Goal: Task Accomplishment & Management: Manage account settings

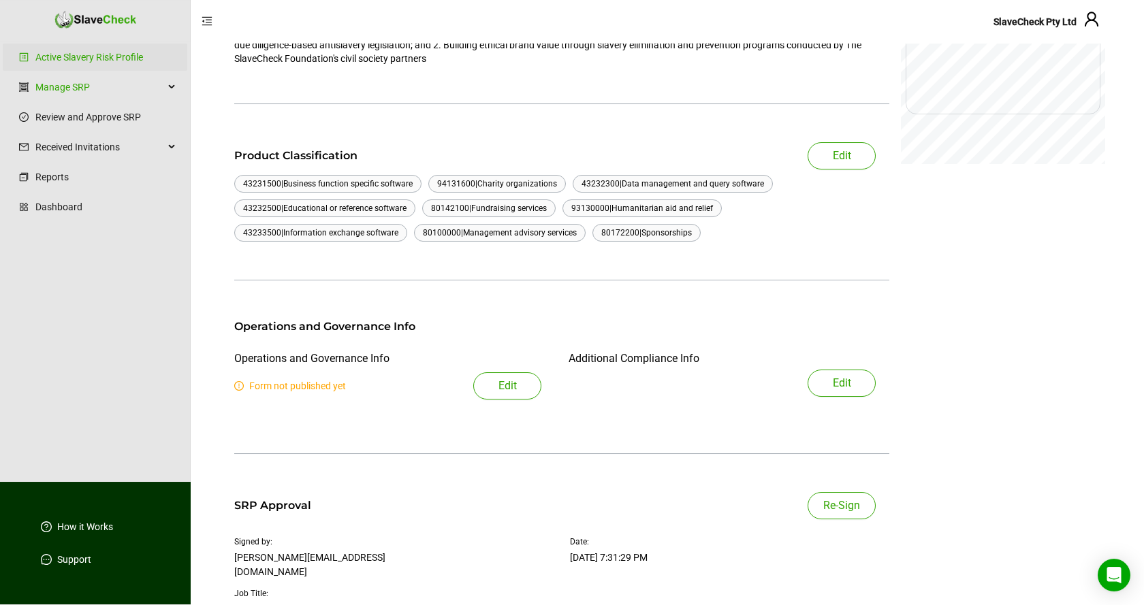
scroll to position [208, 0]
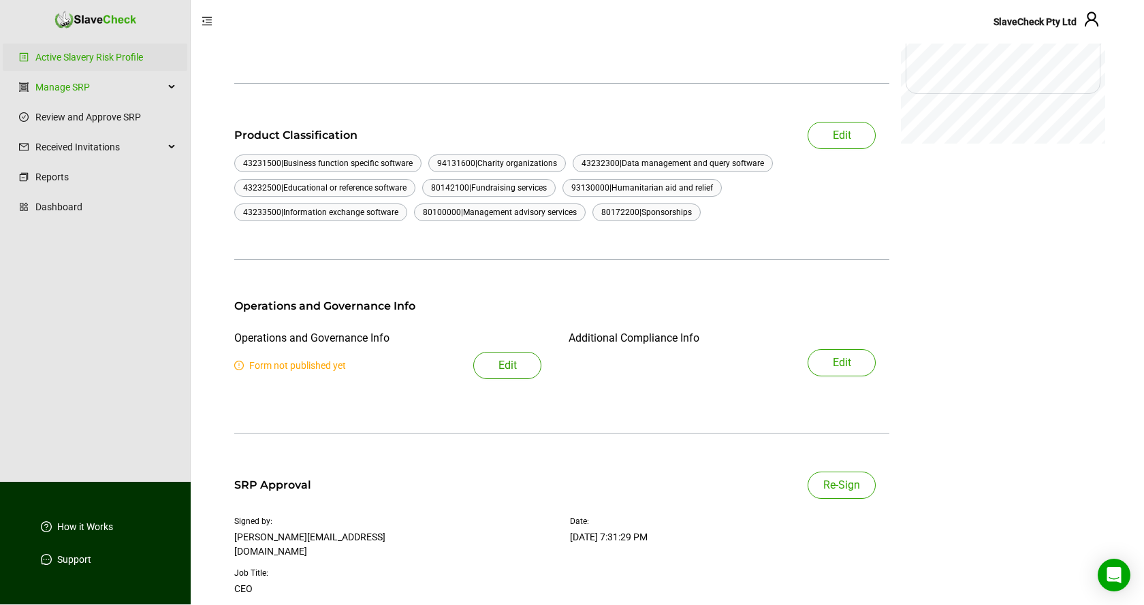
click at [506, 366] on span "Edit" at bounding box center [507, 365] width 18 height 16
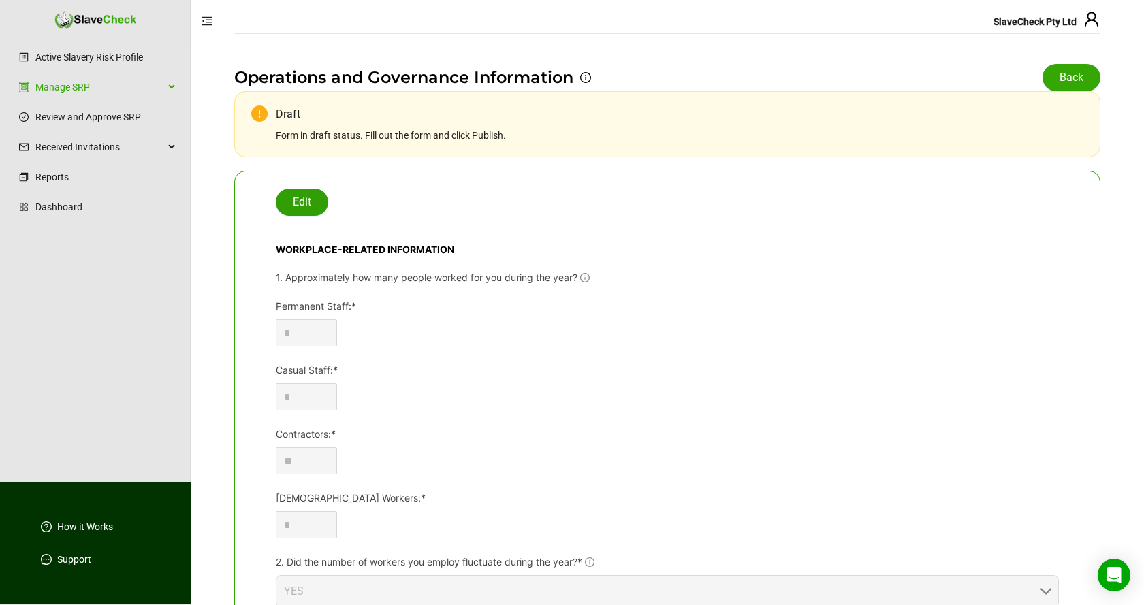
click at [310, 202] on span "Edit" at bounding box center [302, 202] width 18 height 16
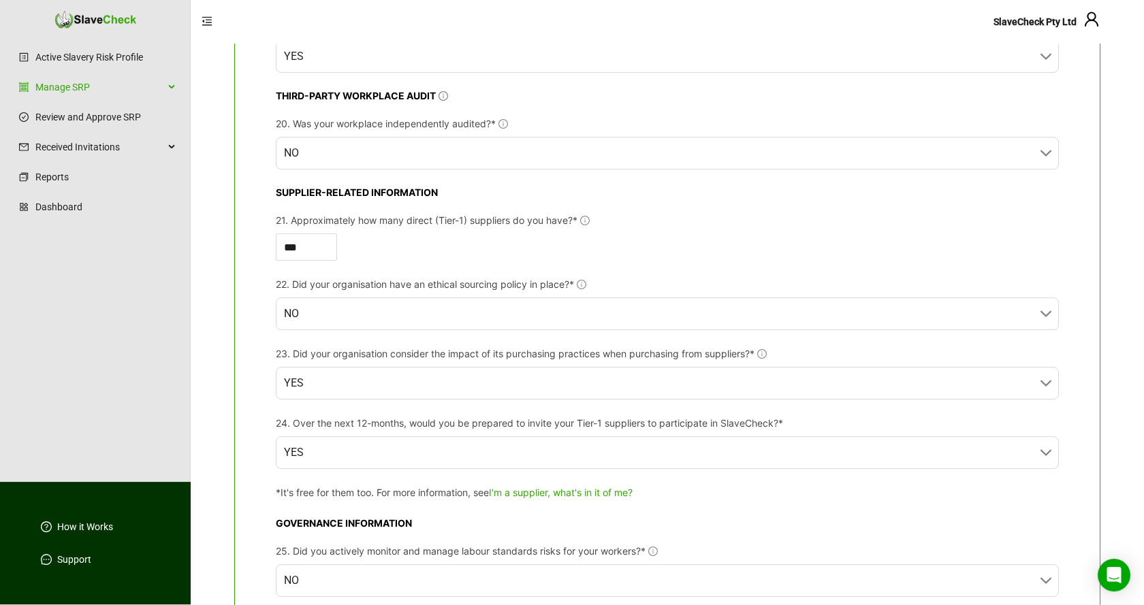
scroll to position [1875, 0]
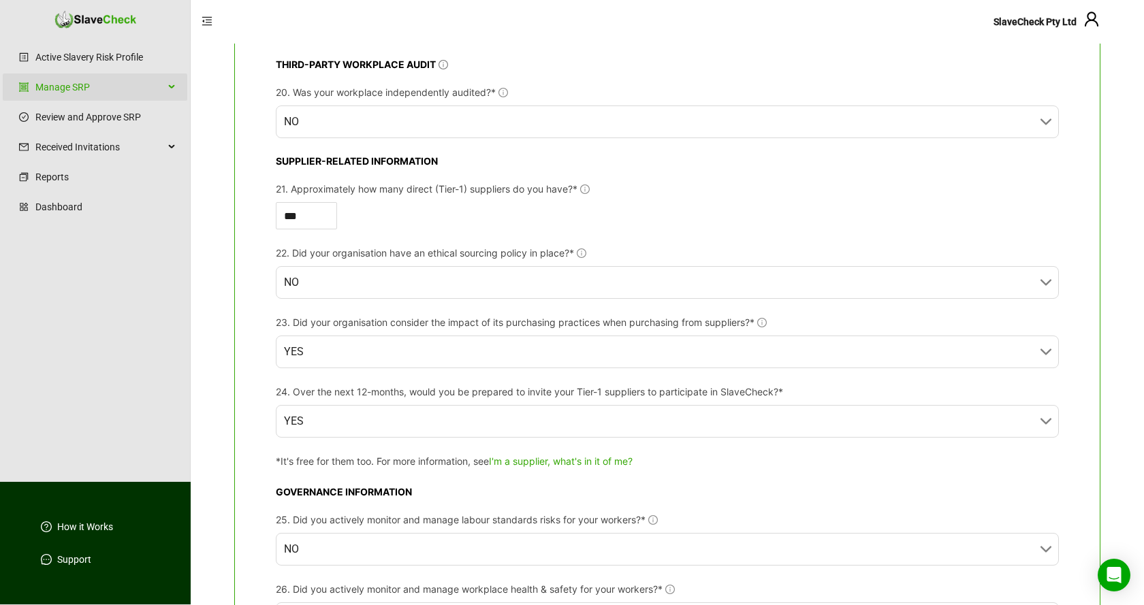
click at [173, 85] on div "Manage SRP" at bounding box center [95, 87] width 185 height 27
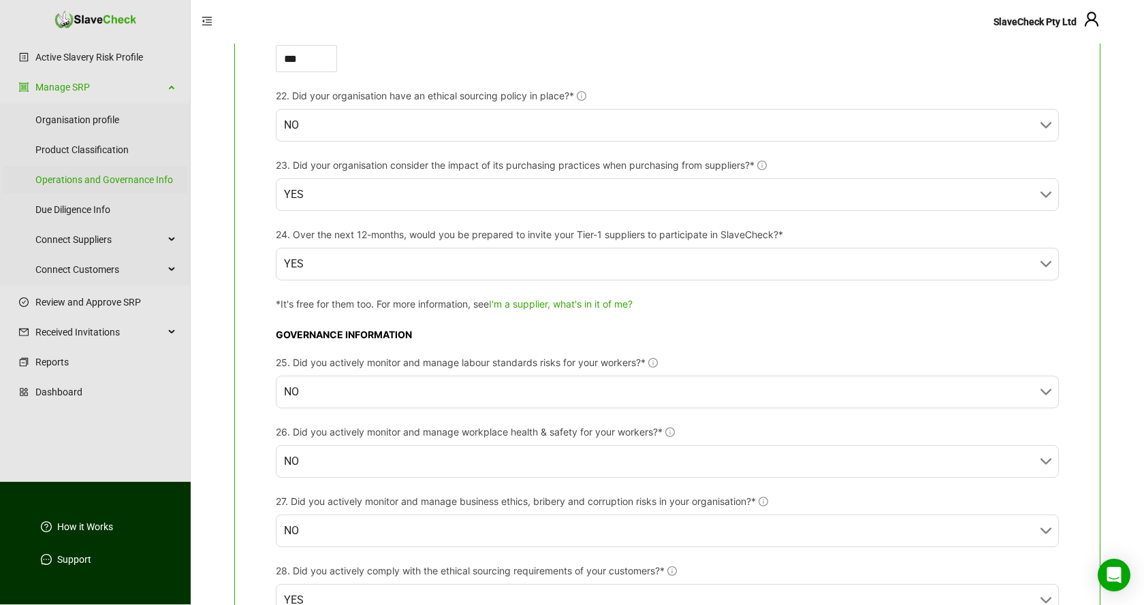
scroll to position [2380, 0]
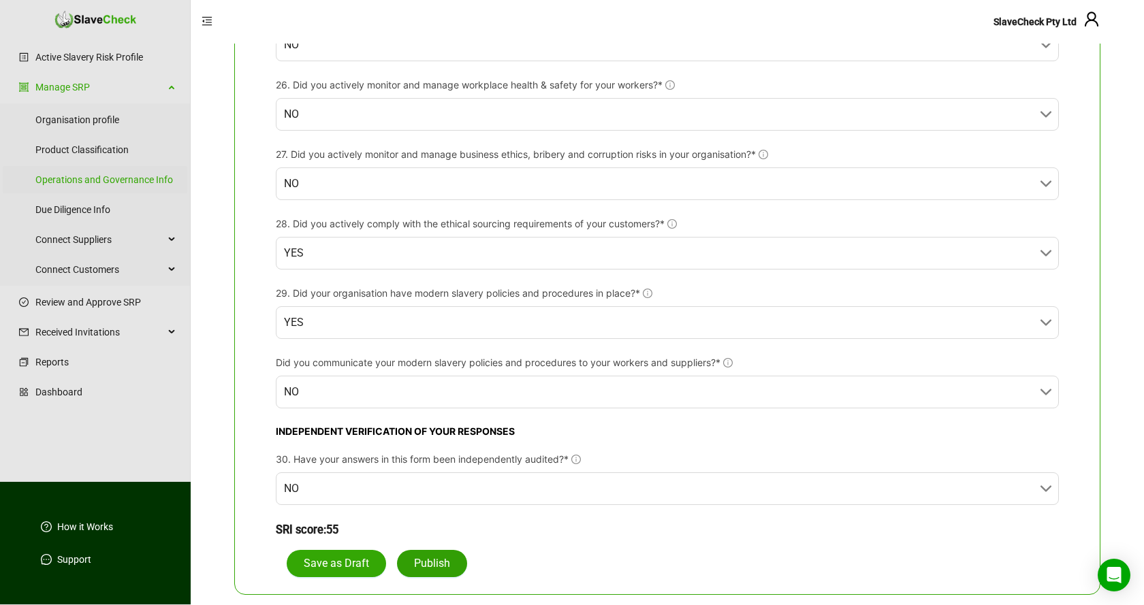
click at [440, 562] on span "Publish" at bounding box center [432, 564] width 36 height 16
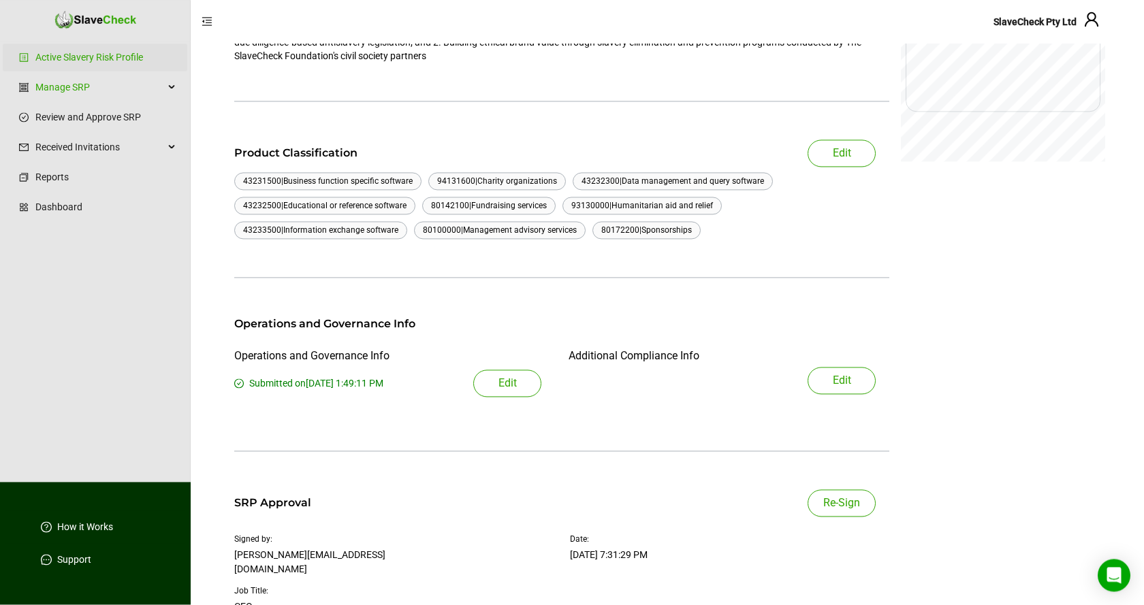
scroll to position [208, 0]
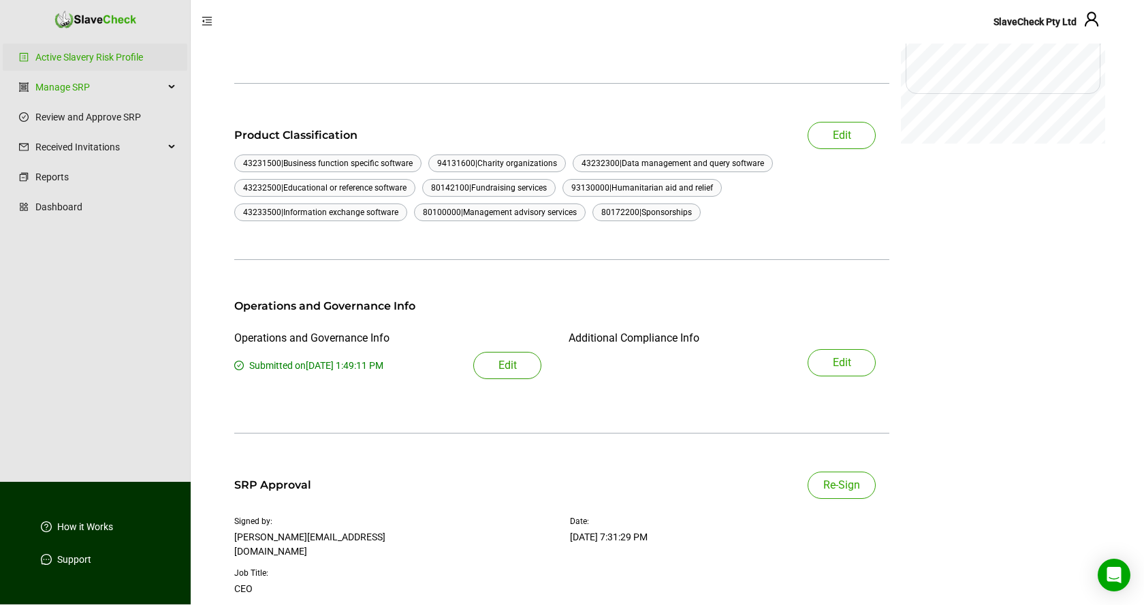
click at [509, 369] on span "Edit" at bounding box center [507, 365] width 18 height 16
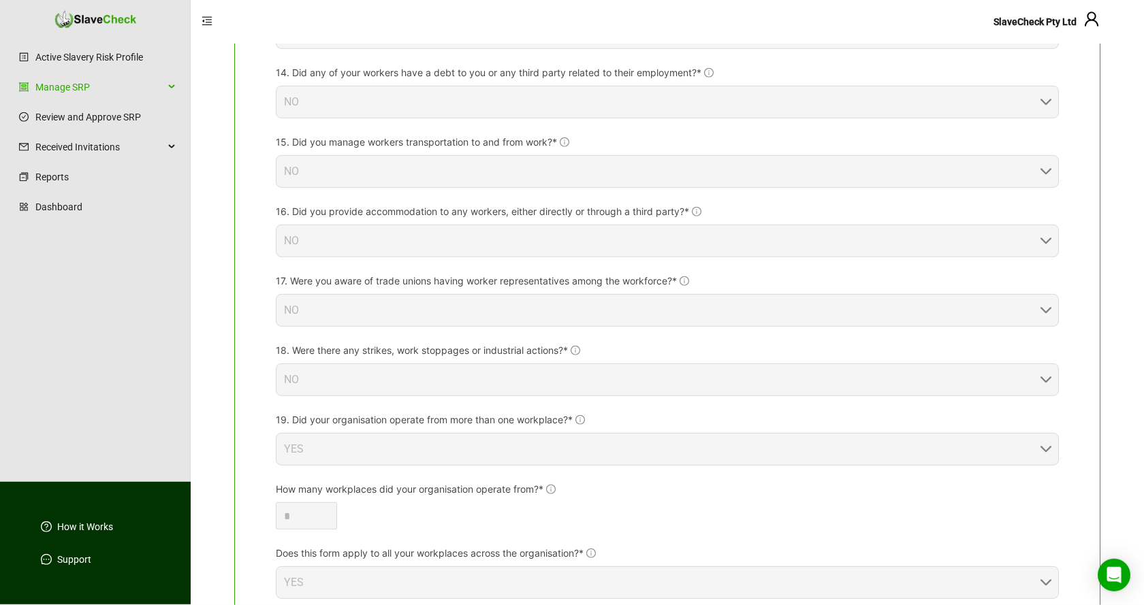
scroll to position [1297, 0]
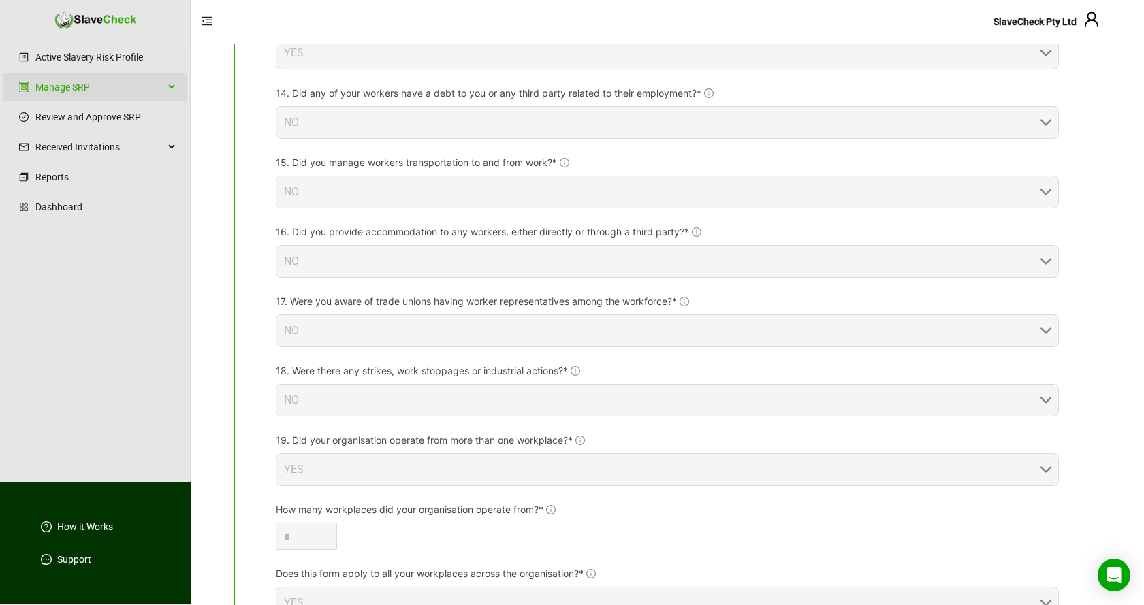
click at [171, 87] on icon at bounding box center [173, 87] width 7 height 0
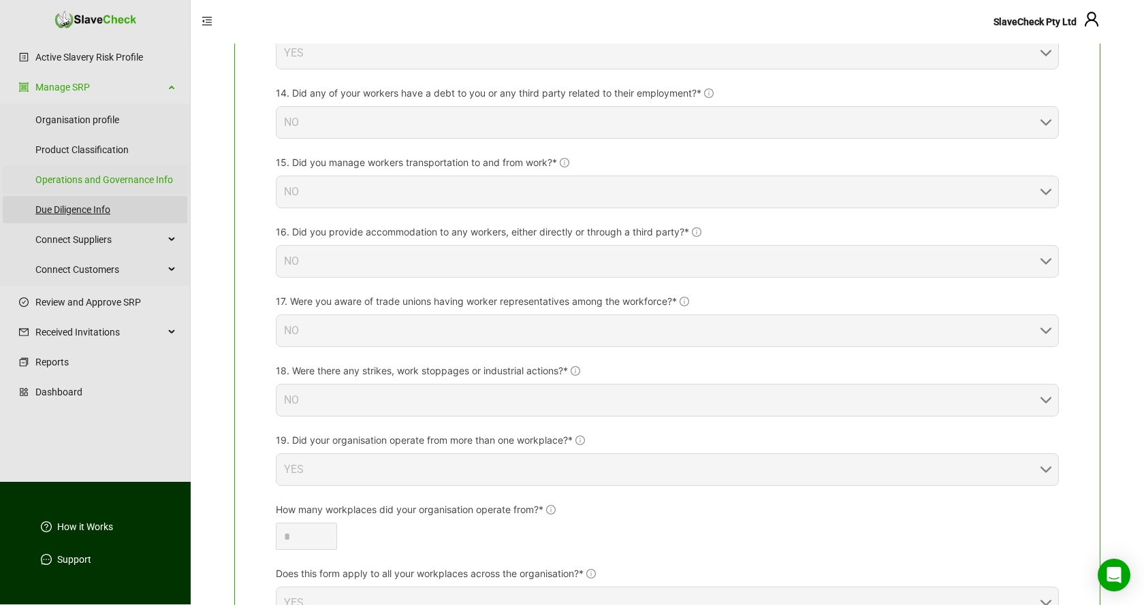
click at [71, 205] on link "Due Diligence Info" at bounding box center [105, 209] width 141 height 27
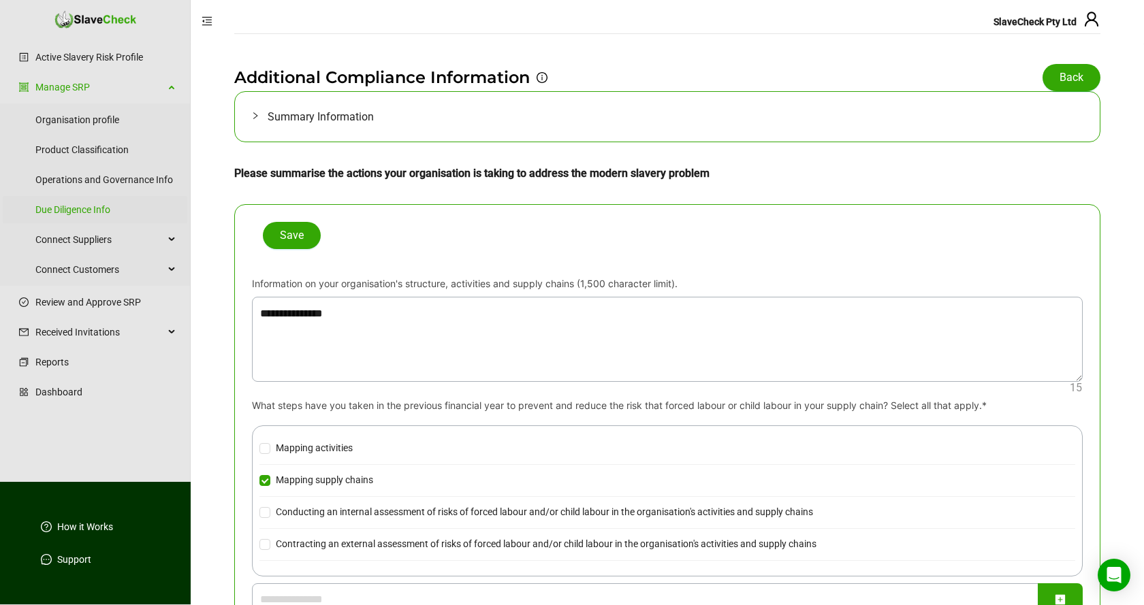
click at [307, 115] on span "Summary Information" at bounding box center [676, 116] width 816 height 17
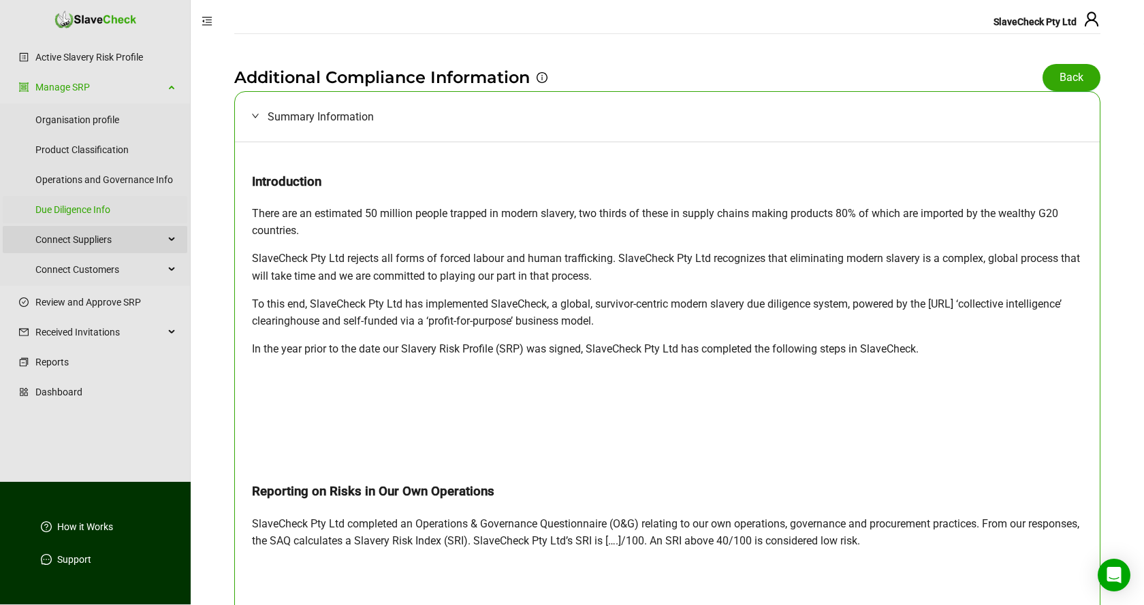
click at [172, 237] on div "Connect Suppliers" at bounding box center [95, 239] width 185 height 27
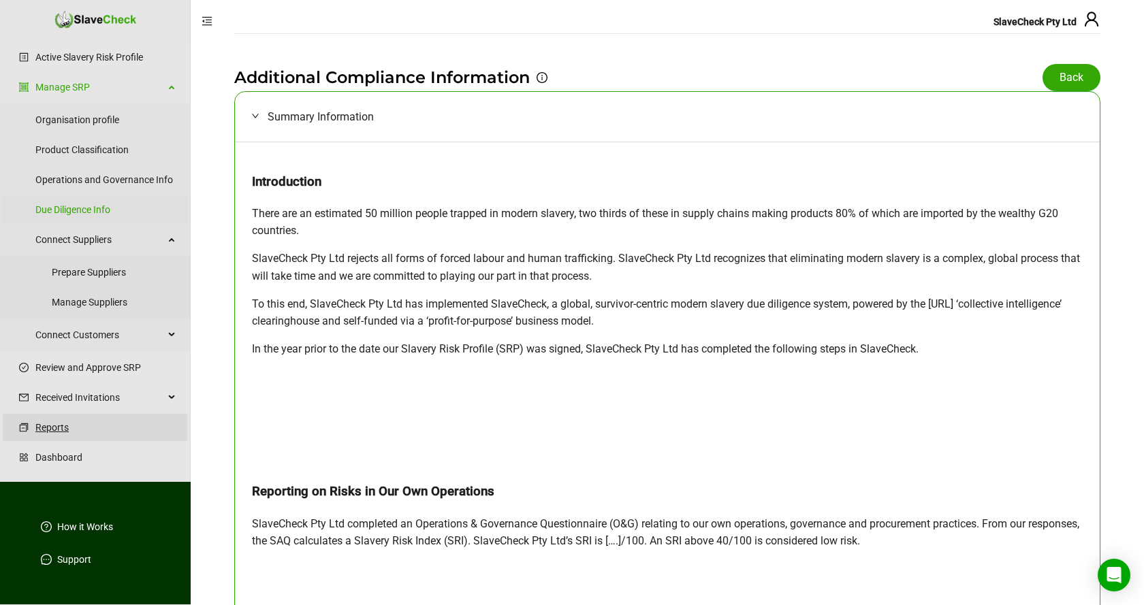
click at [52, 428] on link "Reports" at bounding box center [105, 427] width 141 height 27
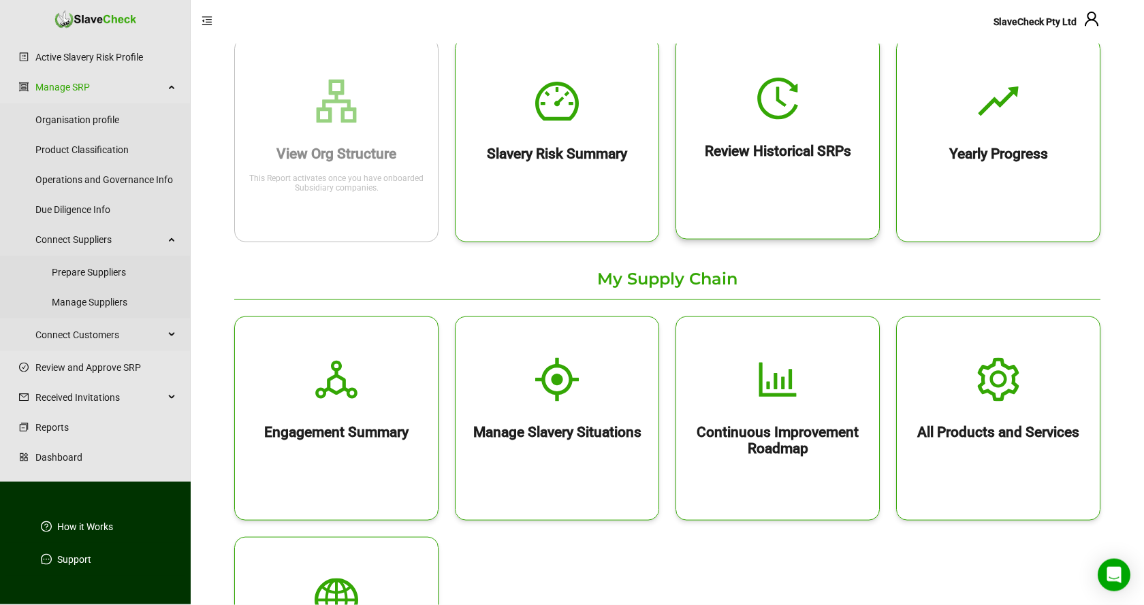
scroll to position [139, 0]
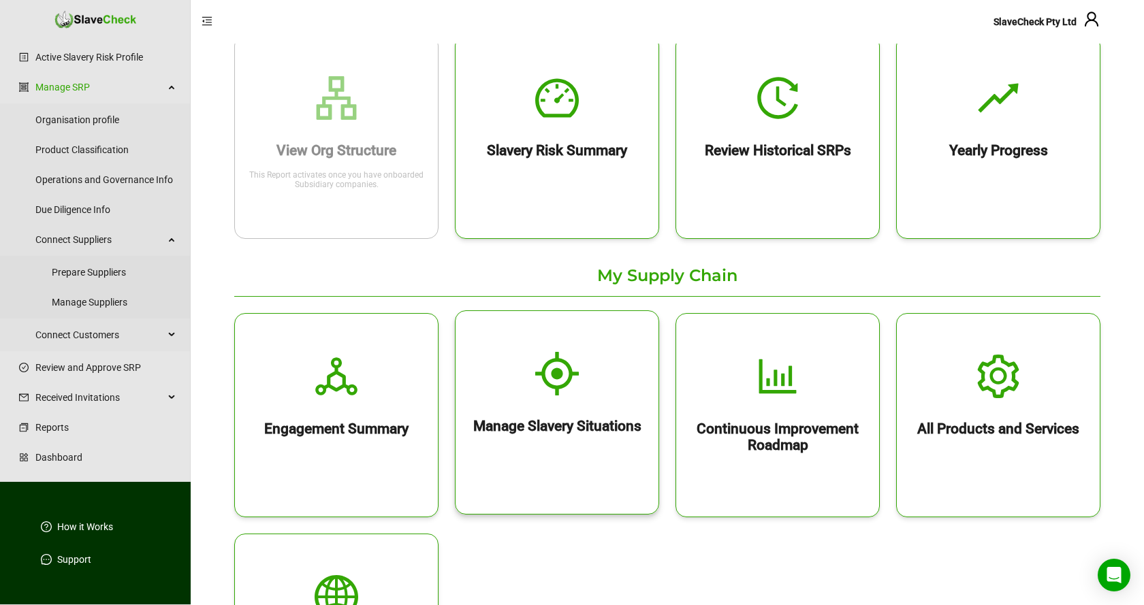
click at [563, 430] on h2 "Manage Slavery Situations" at bounding box center [556, 426] width 203 height 16
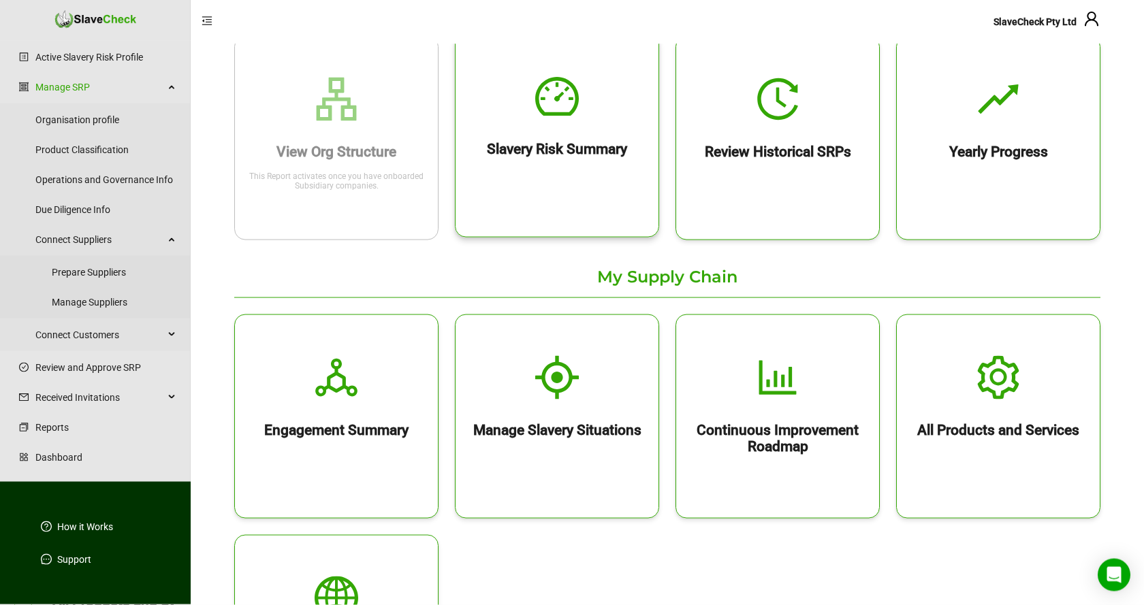
scroll to position [139, 0]
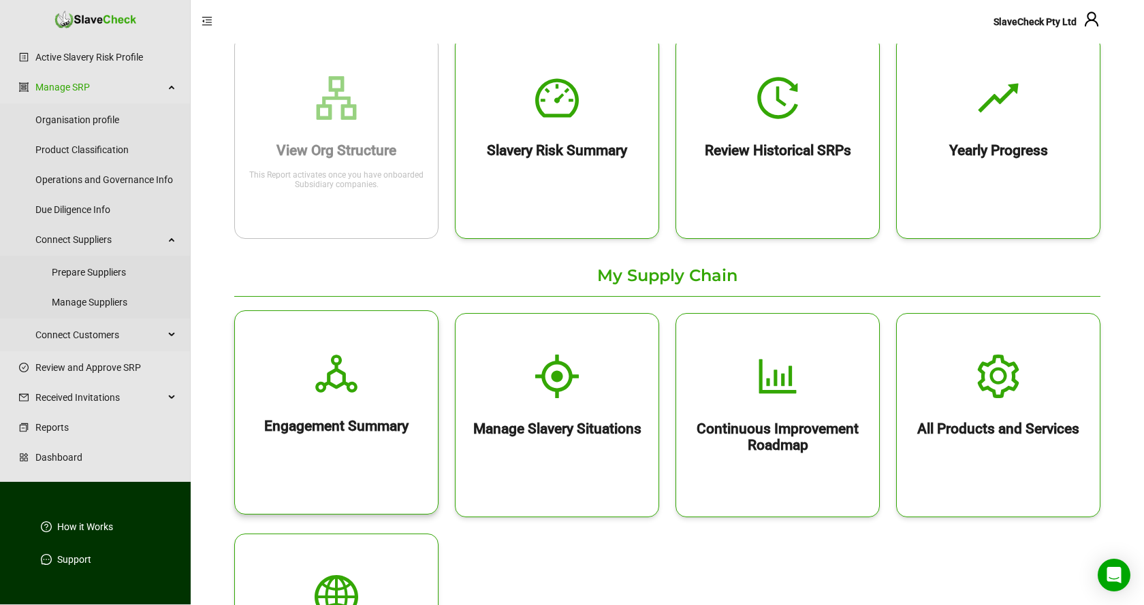
click at [349, 421] on h2 "Engagement Summary" at bounding box center [336, 426] width 203 height 16
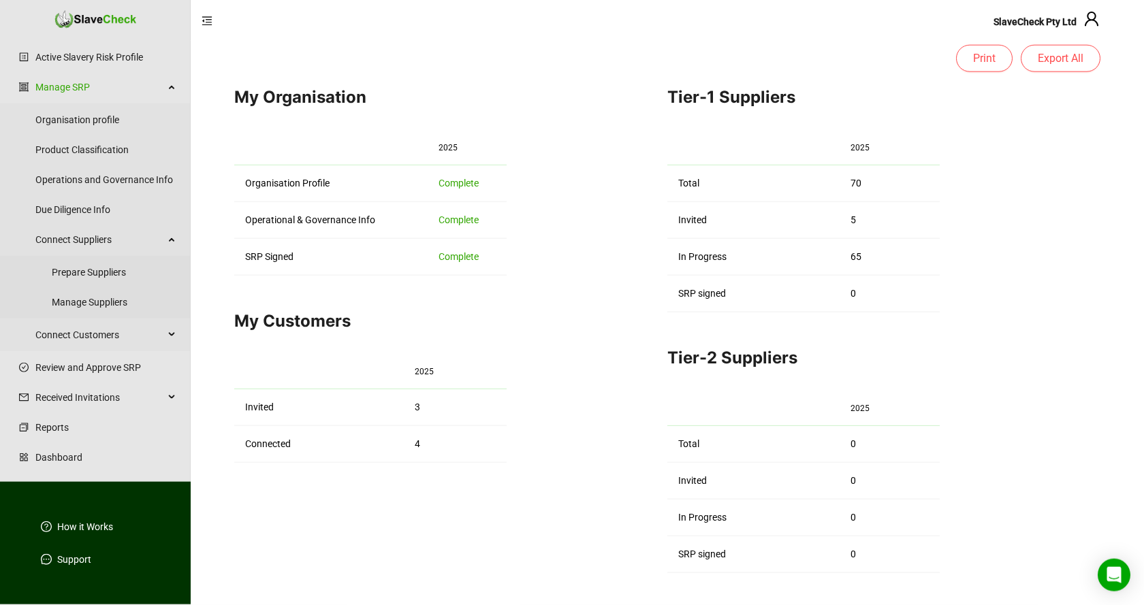
scroll to position [1, 0]
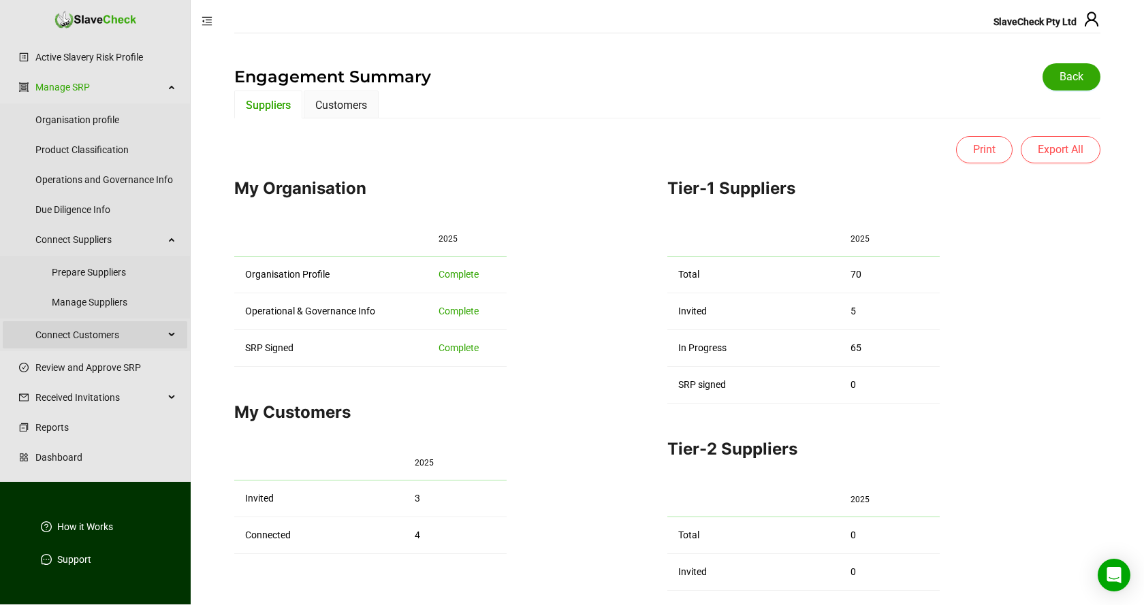
click at [170, 336] on div "Connect Customers" at bounding box center [95, 334] width 185 height 27
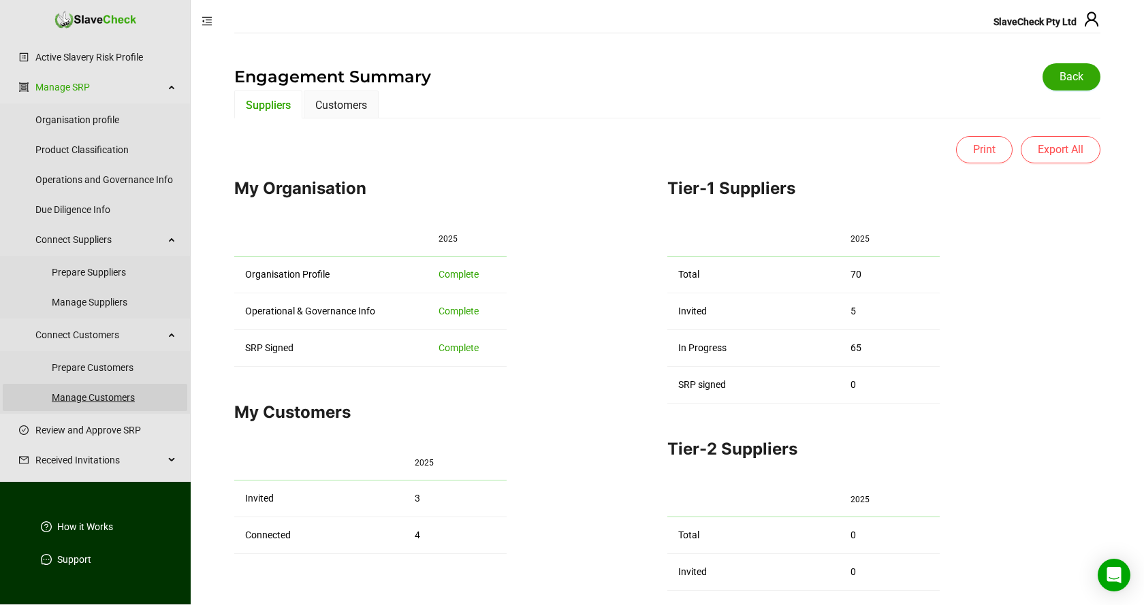
click at [98, 397] on link "Manage Customers" at bounding box center [114, 397] width 125 height 27
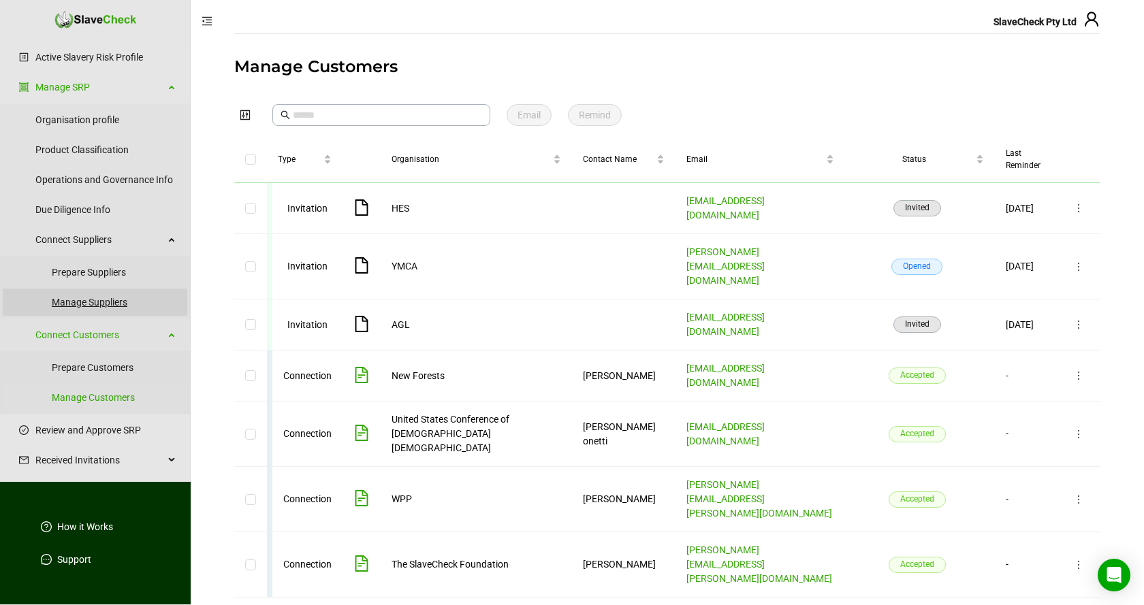
click at [76, 302] on link "Manage Suppliers" at bounding box center [114, 302] width 125 height 27
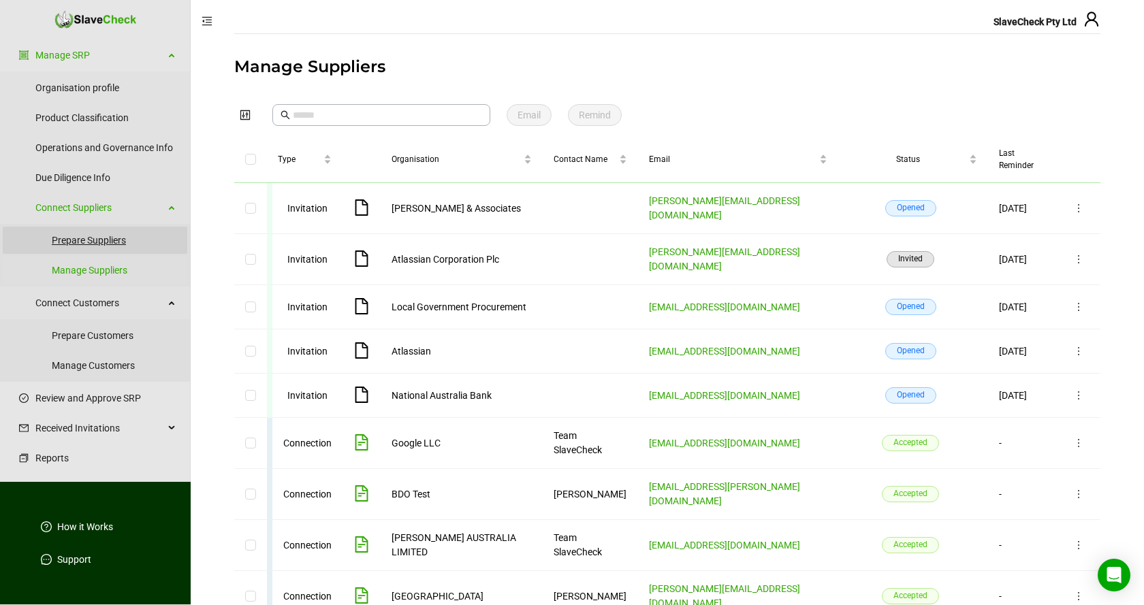
scroll to position [54, 0]
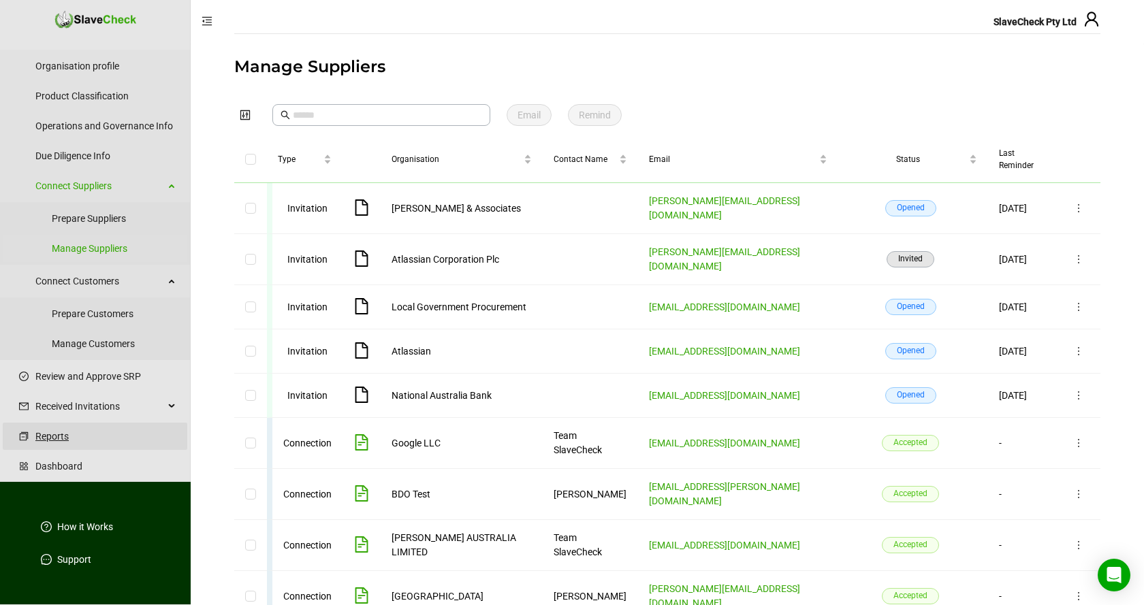
click at [48, 434] on link "Reports" at bounding box center [105, 436] width 141 height 27
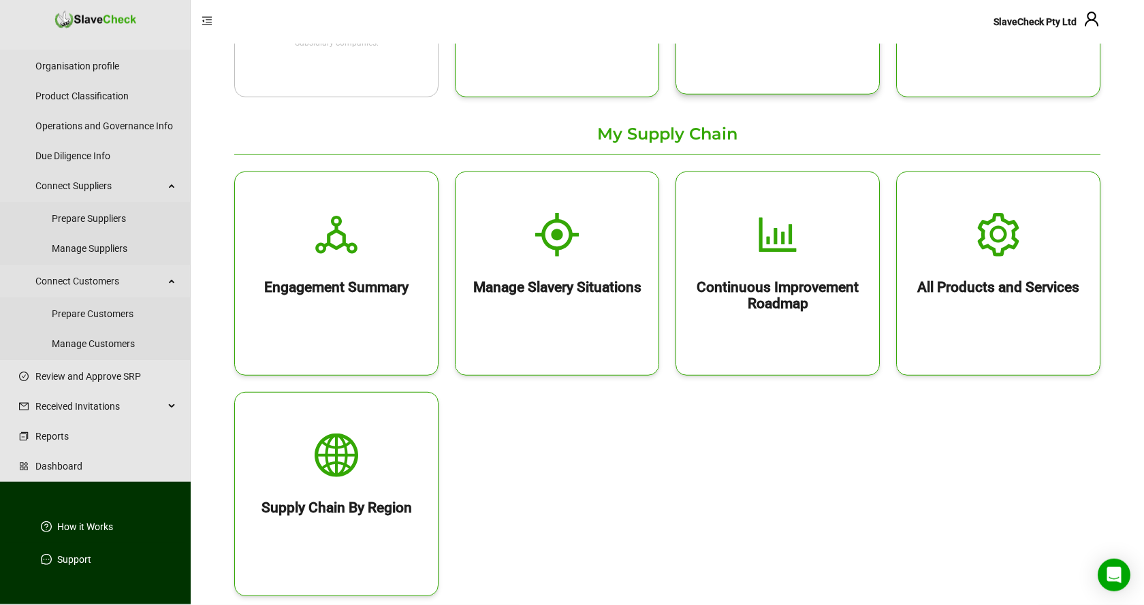
scroll to position [282, 0]
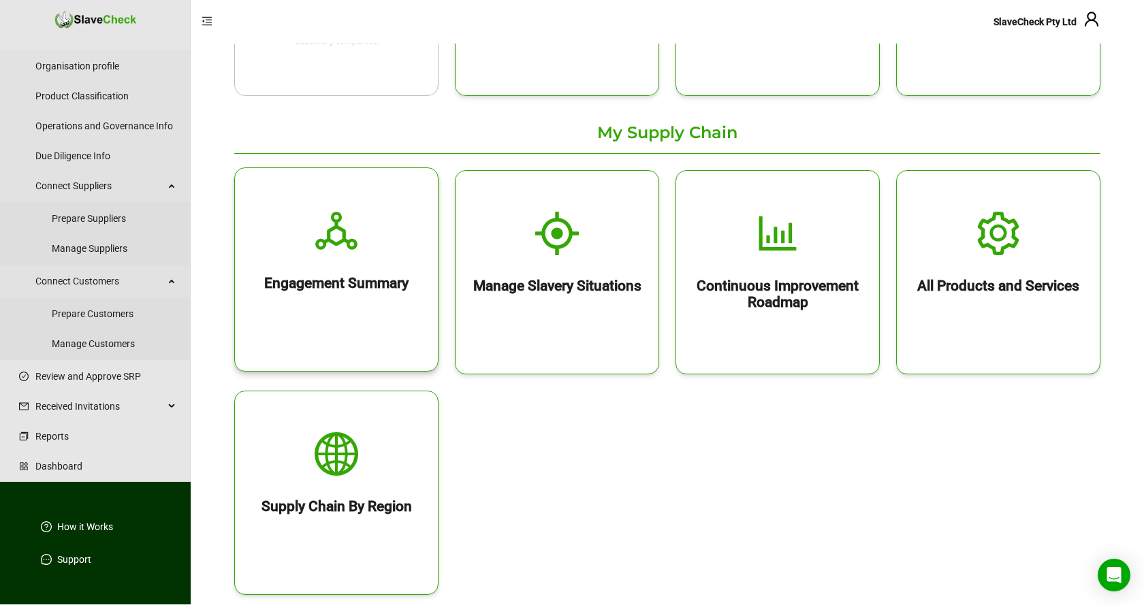
click at [342, 240] on icon "deployment-unit" at bounding box center [336, 231] width 42 height 38
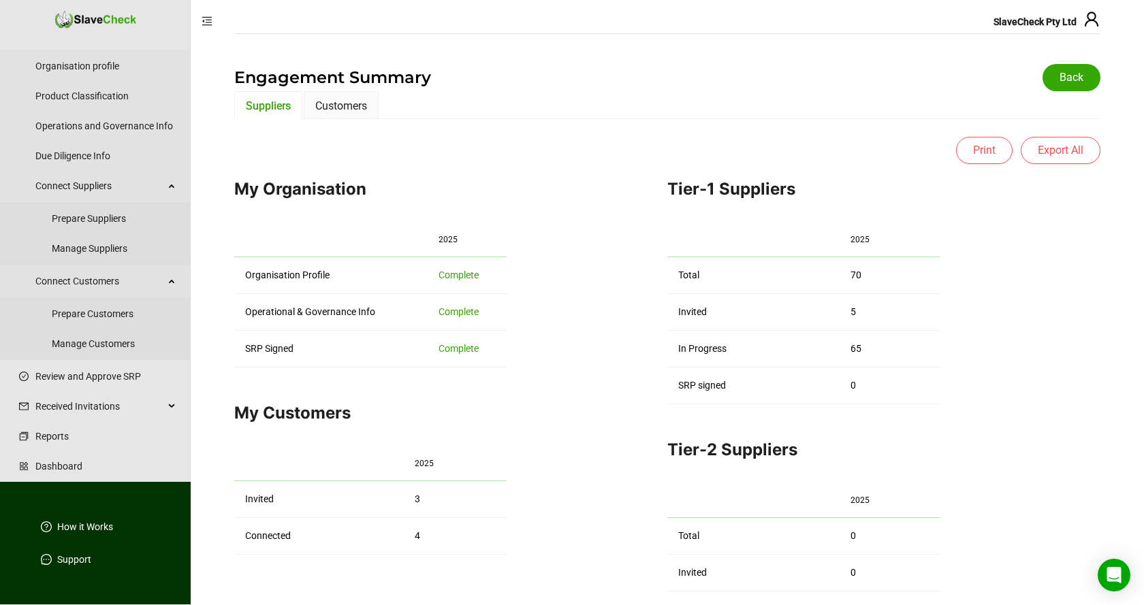
click at [1086, 255] on div "Tier-1 Suppliers 2025 Total 70 Invited 5 In Progress 65 SRP signed 0" at bounding box center [883, 291] width 433 height 227
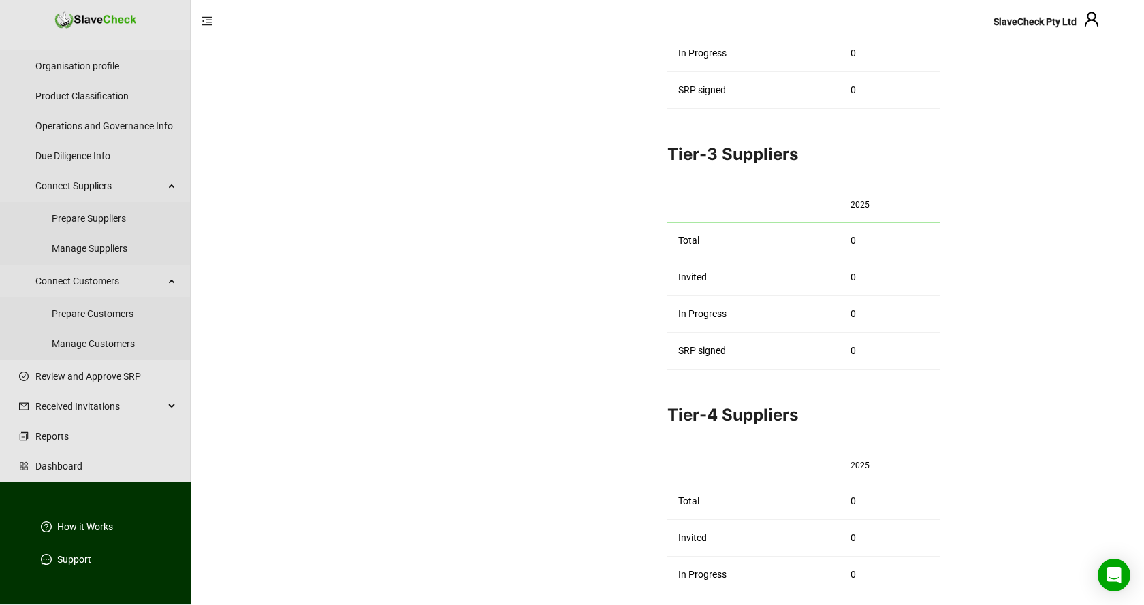
scroll to position [626, 0]
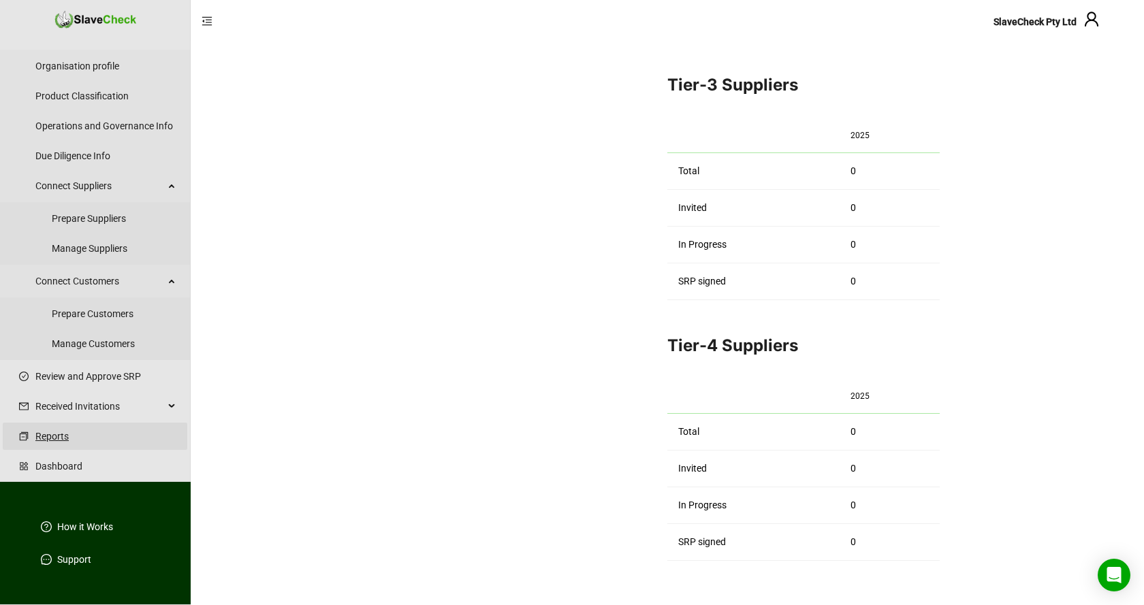
click at [48, 438] on link "Reports" at bounding box center [105, 436] width 141 height 27
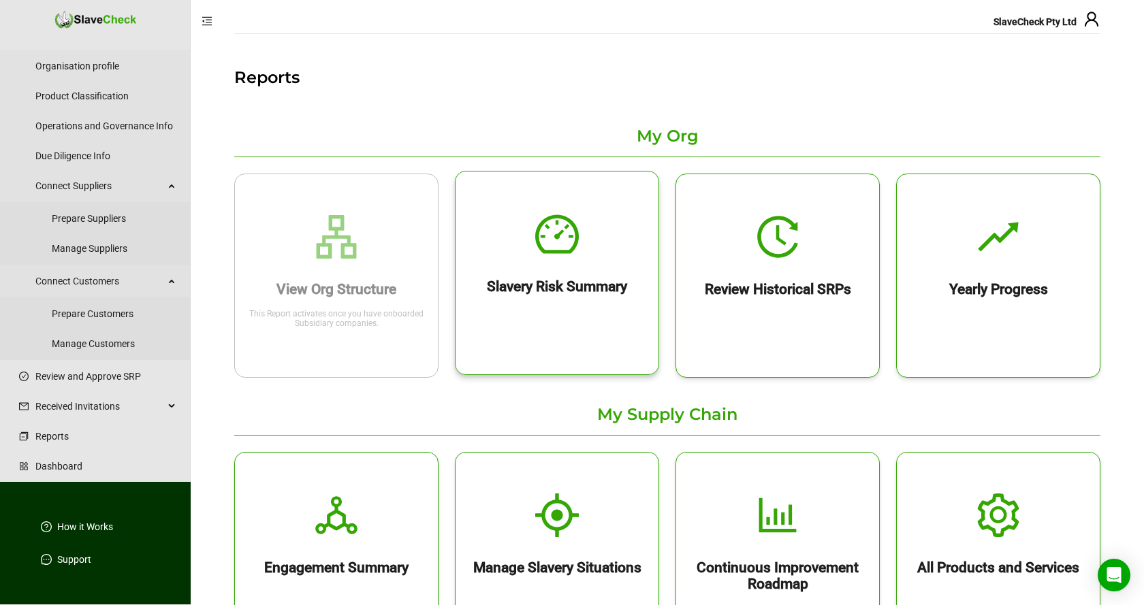
click at [607, 289] on h2 "Slavery Risk Summary" at bounding box center [556, 286] width 203 height 16
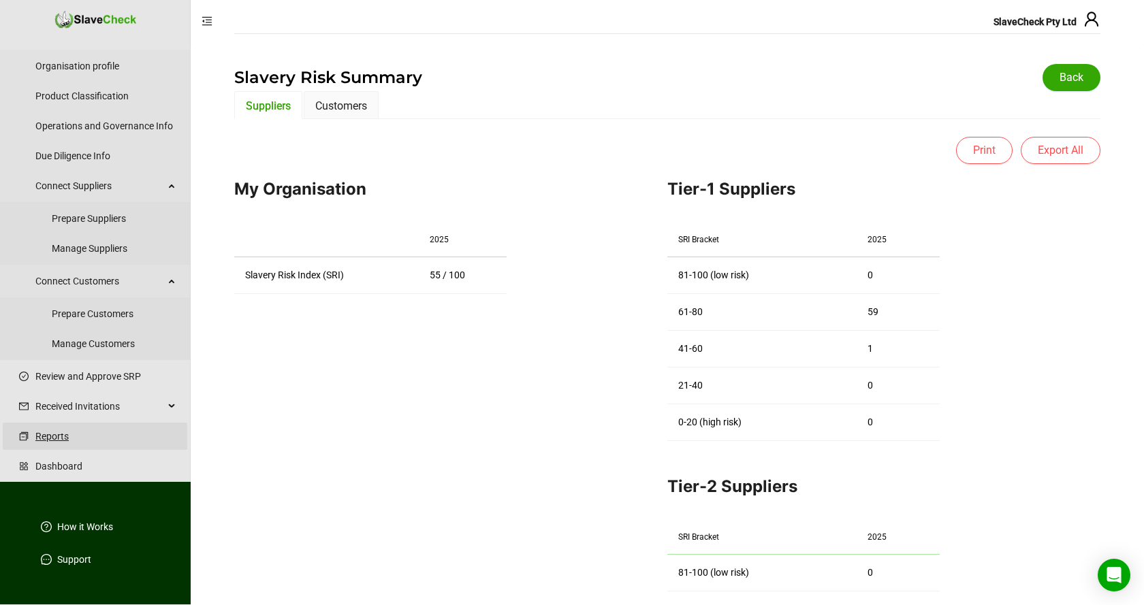
click at [61, 435] on link "Reports" at bounding box center [105, 436] width 141 height 27
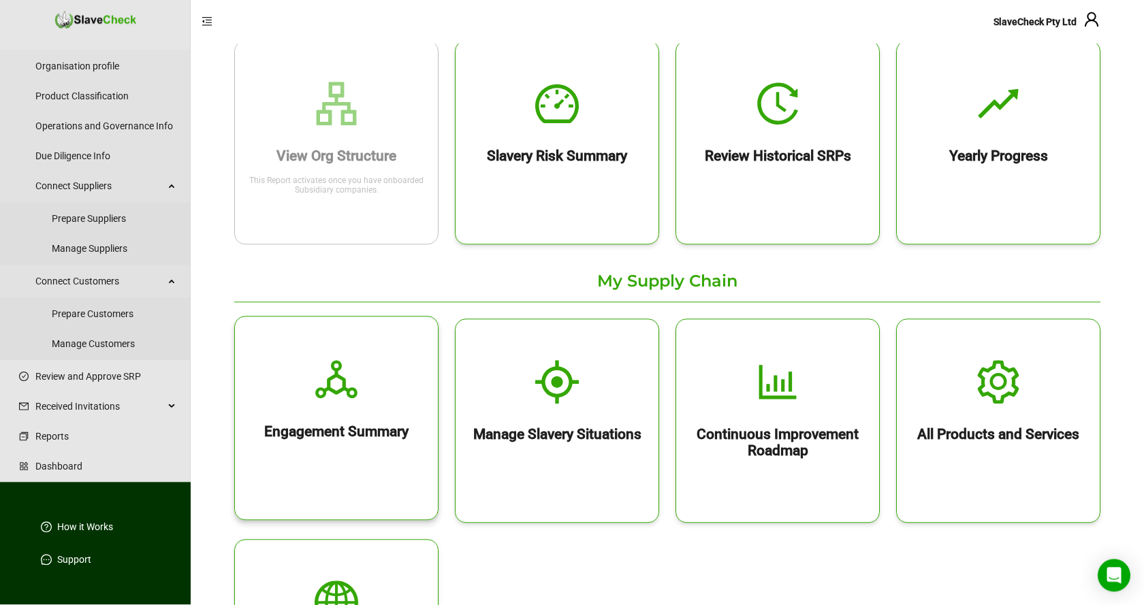
scroll to position [139, 0]
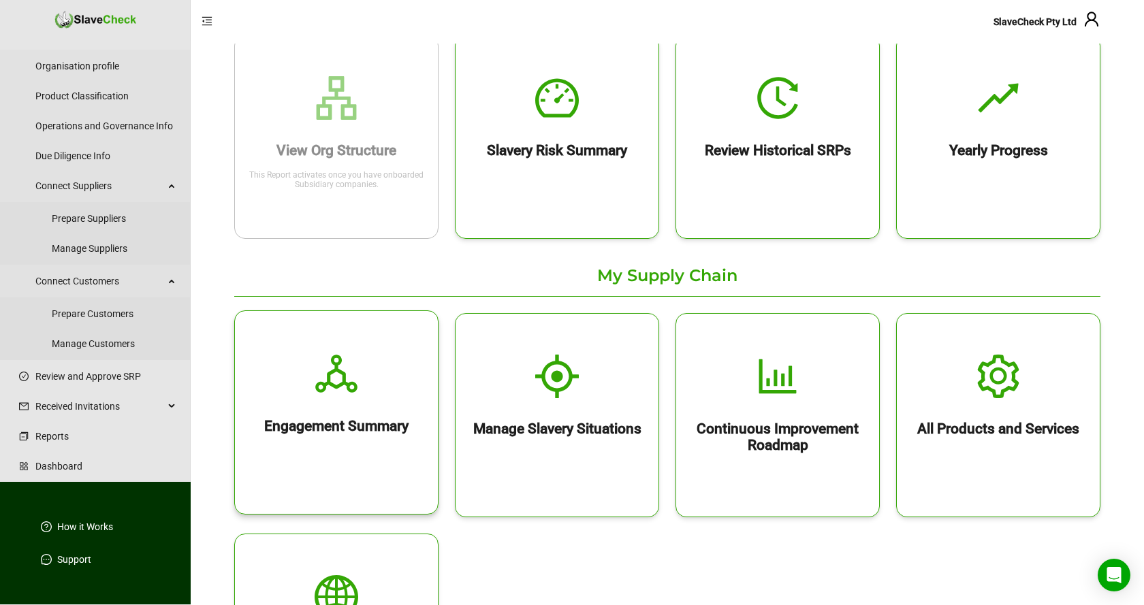
click at [334, 386] on icon "deployment-unit" at bounding box center [336, 374] width 42 height 38
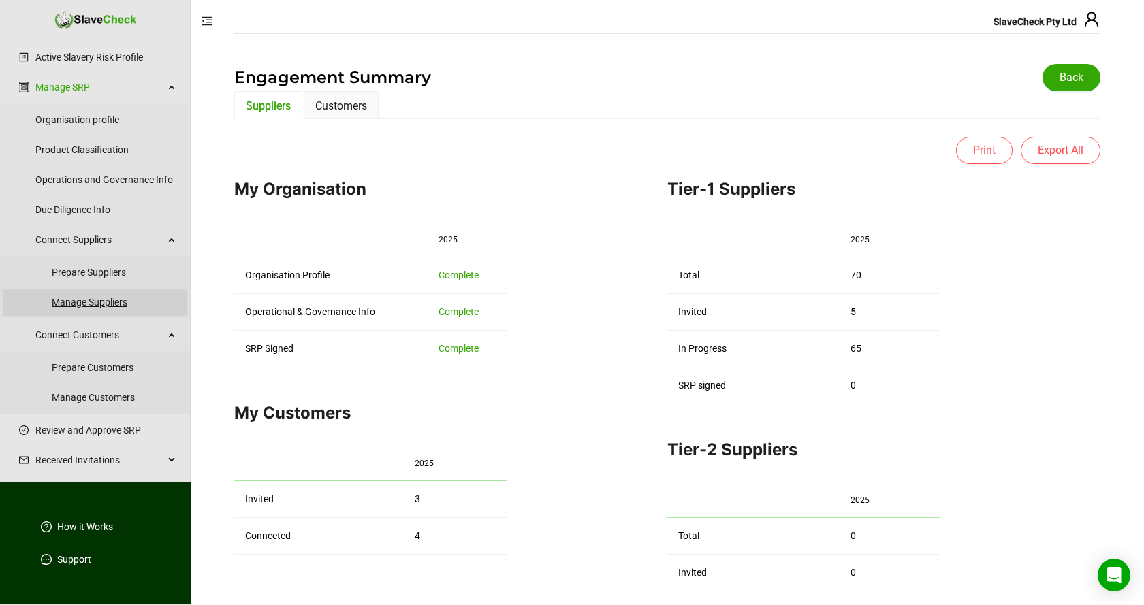
click at [91, 304] on link "Manage Suppliers" at bounding box center [114, 302] width 125 height 27
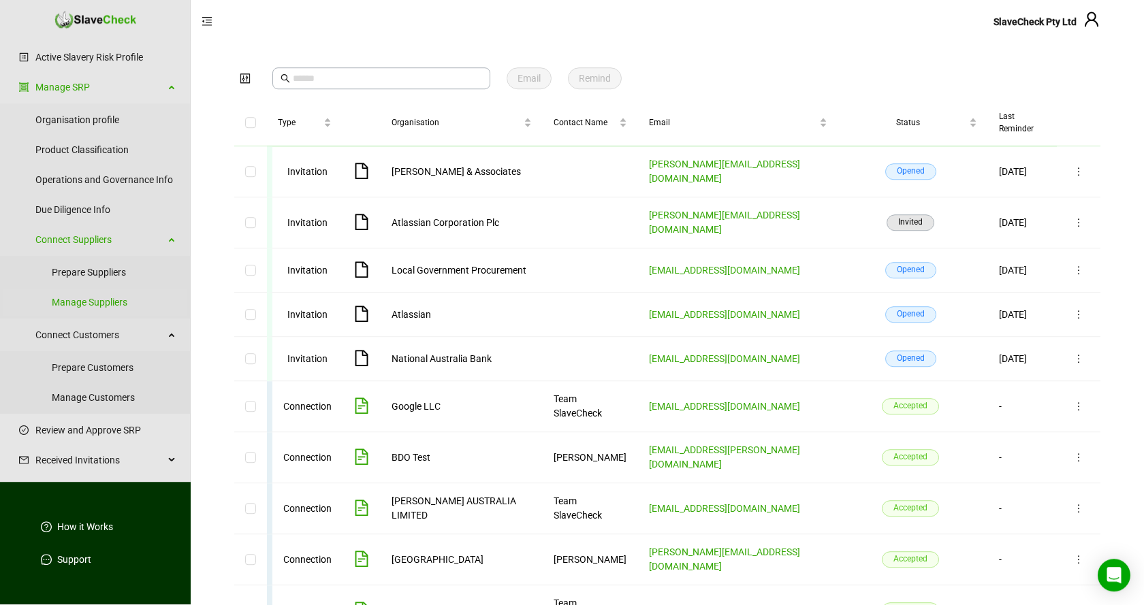
scroll to position [68, 0]
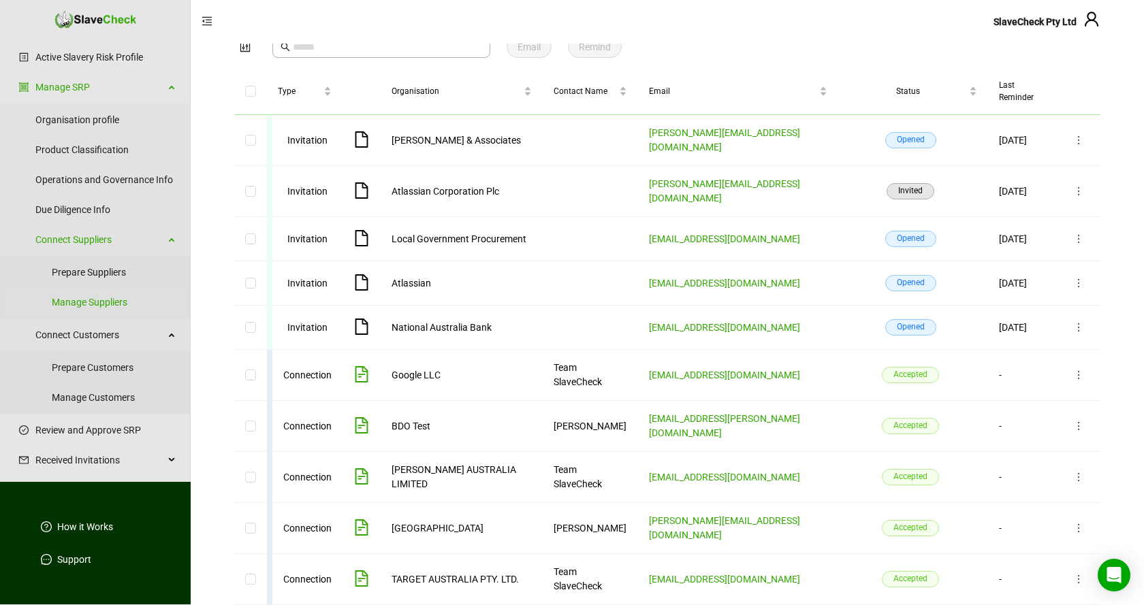
click at [844, 584] on div "100 / page" at bounding box center [826, 597] width 49 height 26
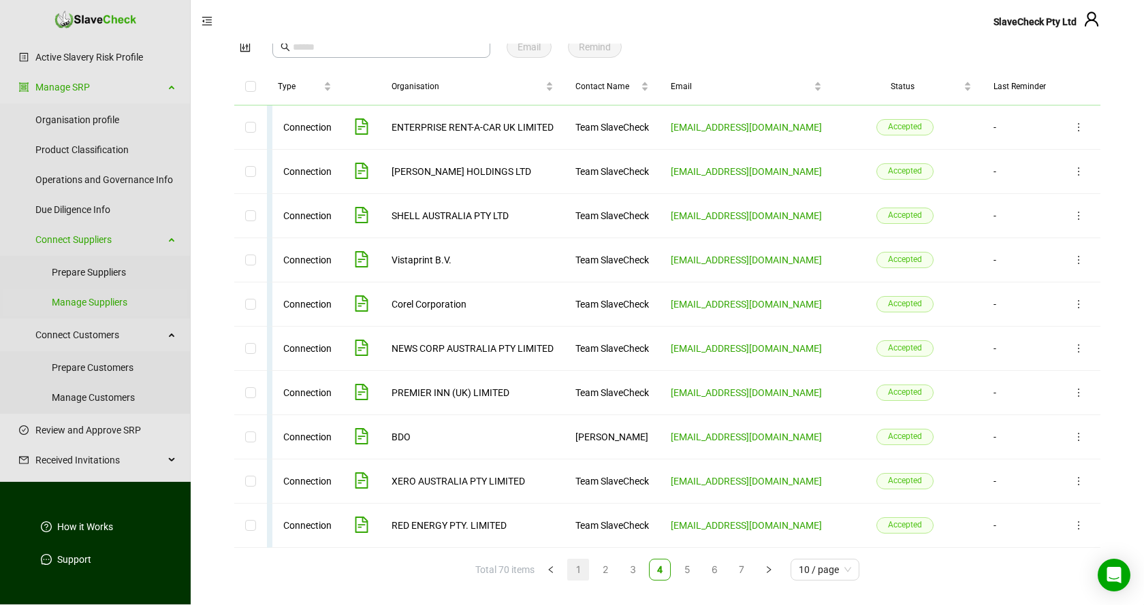
click at [579, 569] on link "1" at bounding box center [578, 569] width 13 height 15
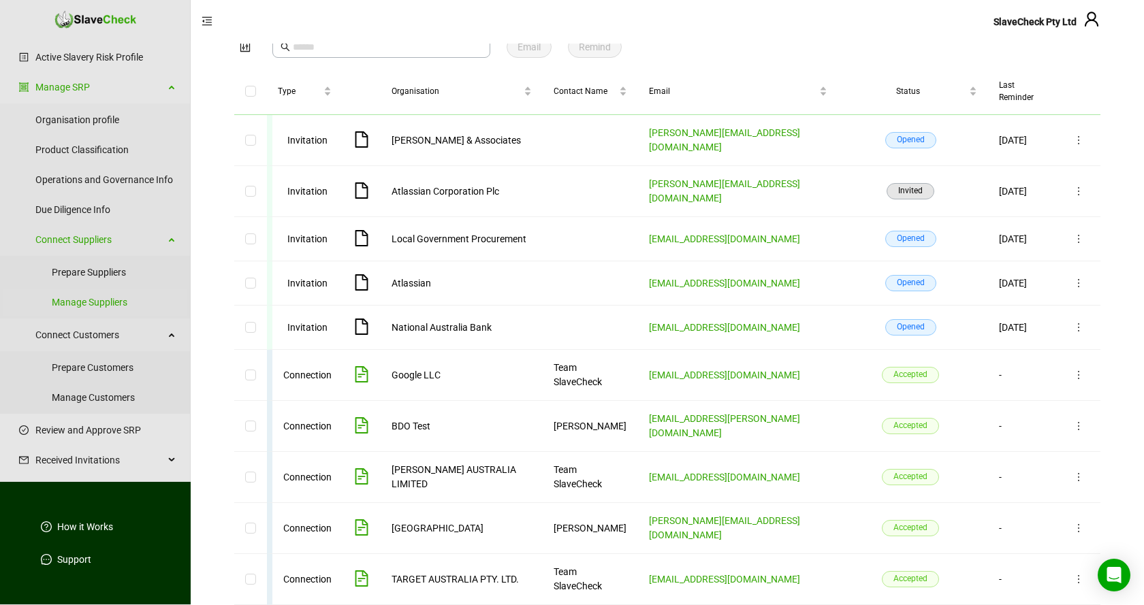
click at [841, 584] on div "100 / page" at bounding box center [826, 597] width 49 height 26
click at [827, 531] on div "20 / page" at bounding box center [826, 544] width 49 height 27
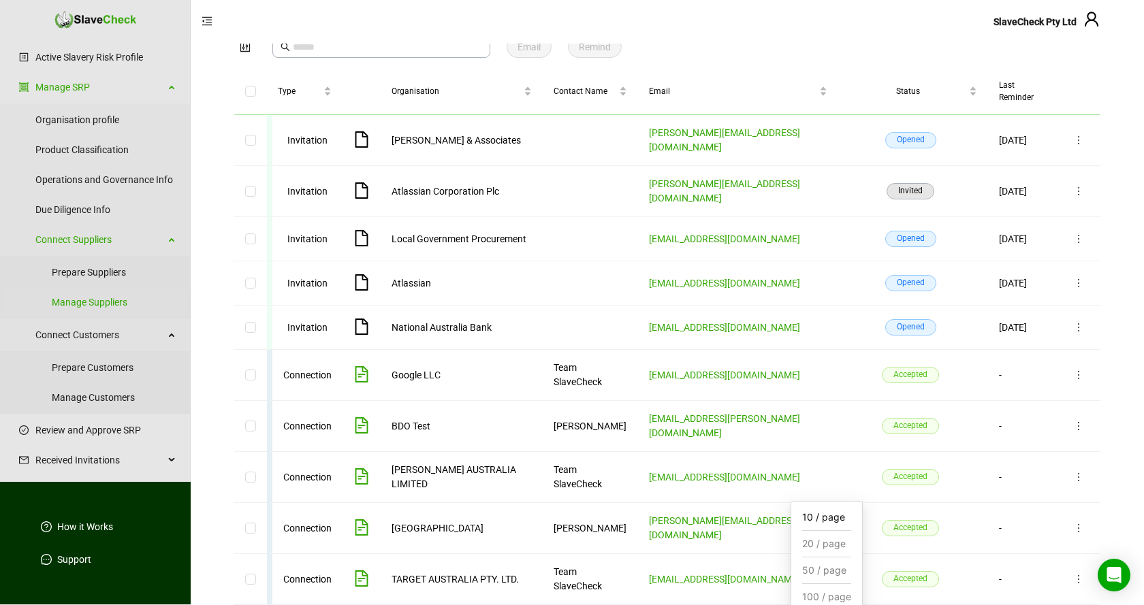
click at [828, 531] on div "20 / page" at bounding box center [826, 544] width 49 height 27
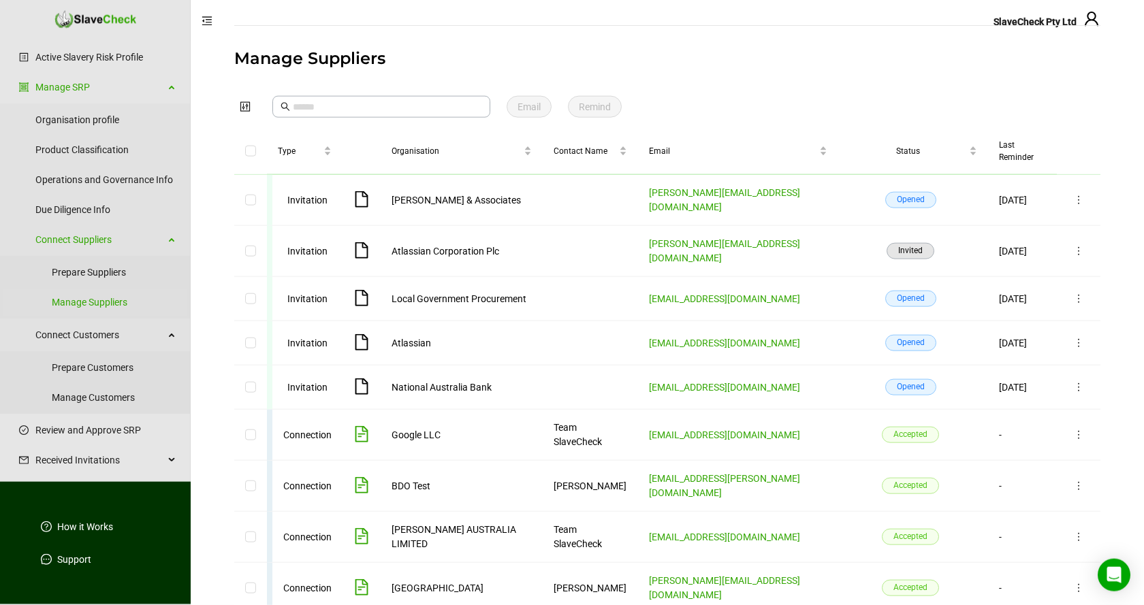
scroll to position [0, 0]
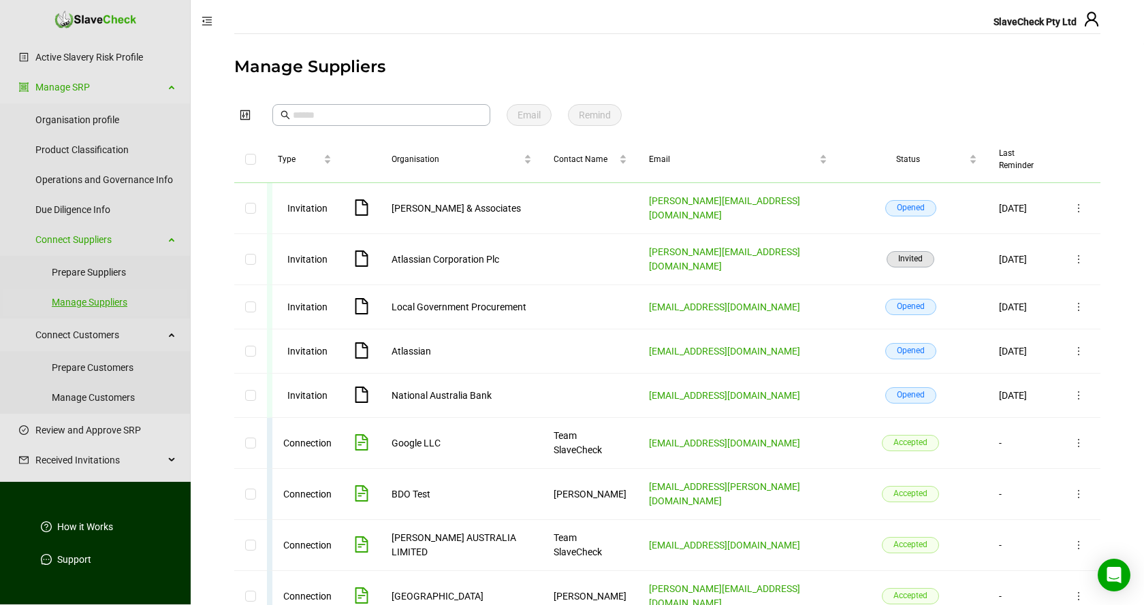
click at [103, 302] on link "Manage Suppliers" at bounding box center [114, 302] width 125 height 27
click at [394, 115] on input "text" at bounding box center [387, 115] width 189 height 15
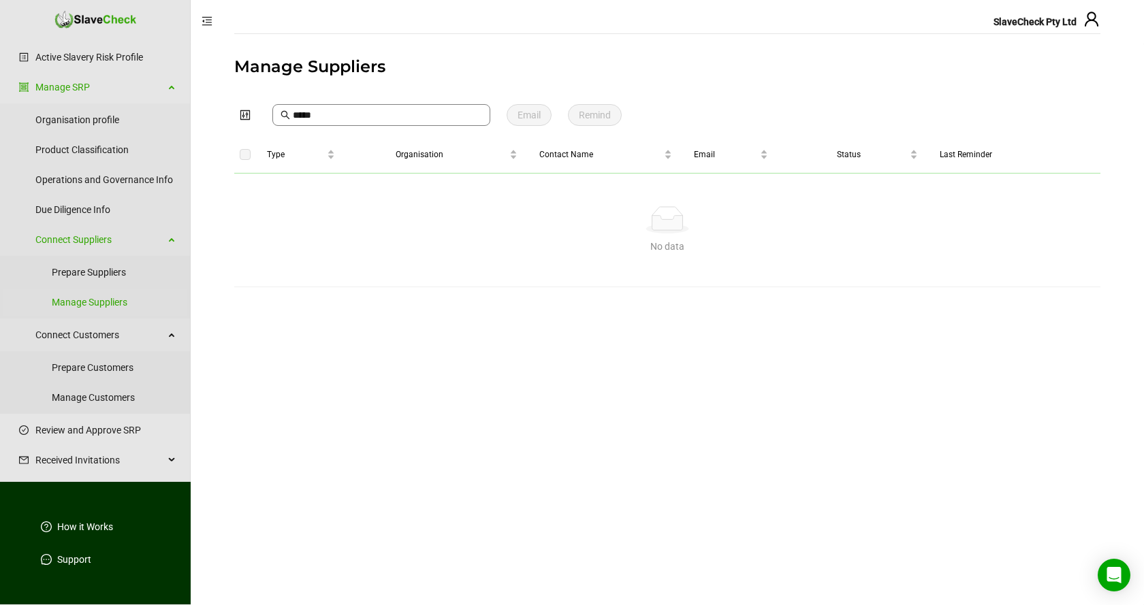
type input "*****"
click at [367, 110] on input "*****" at bounding box center [387, 115] width 189 height 15
